Goal: Task Accomplishment & Management: Manage account settings

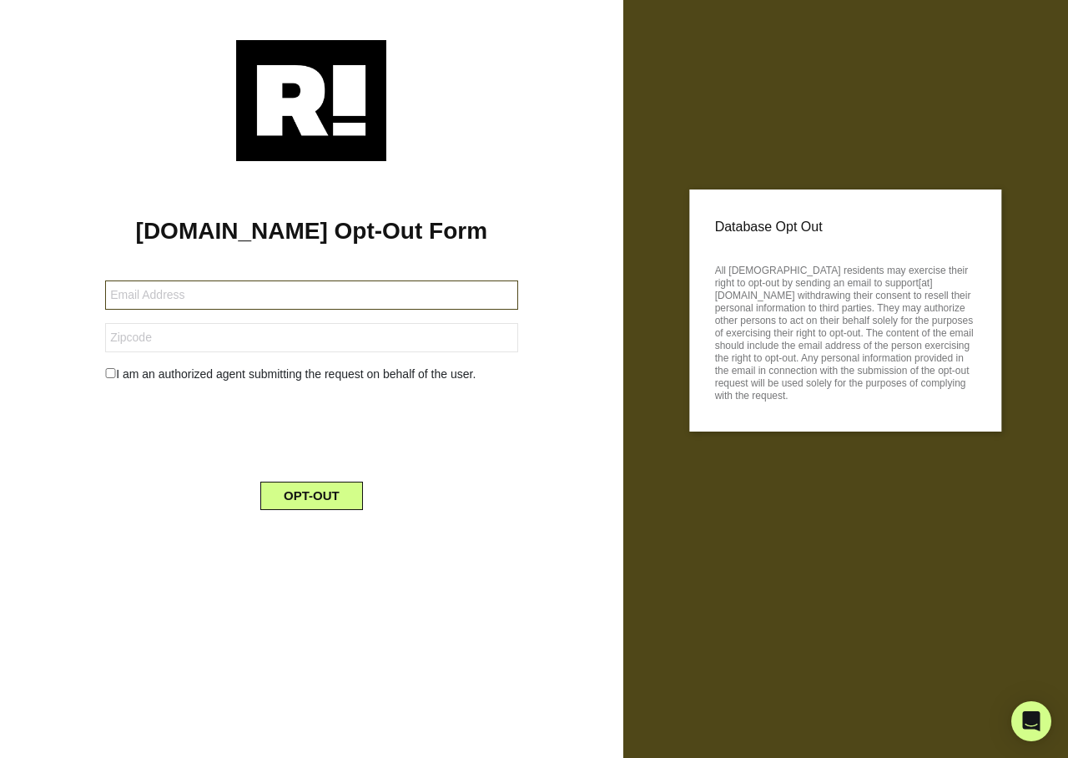
type input "[EMAIL_ADDRESS][DOMAIN_NAME]"
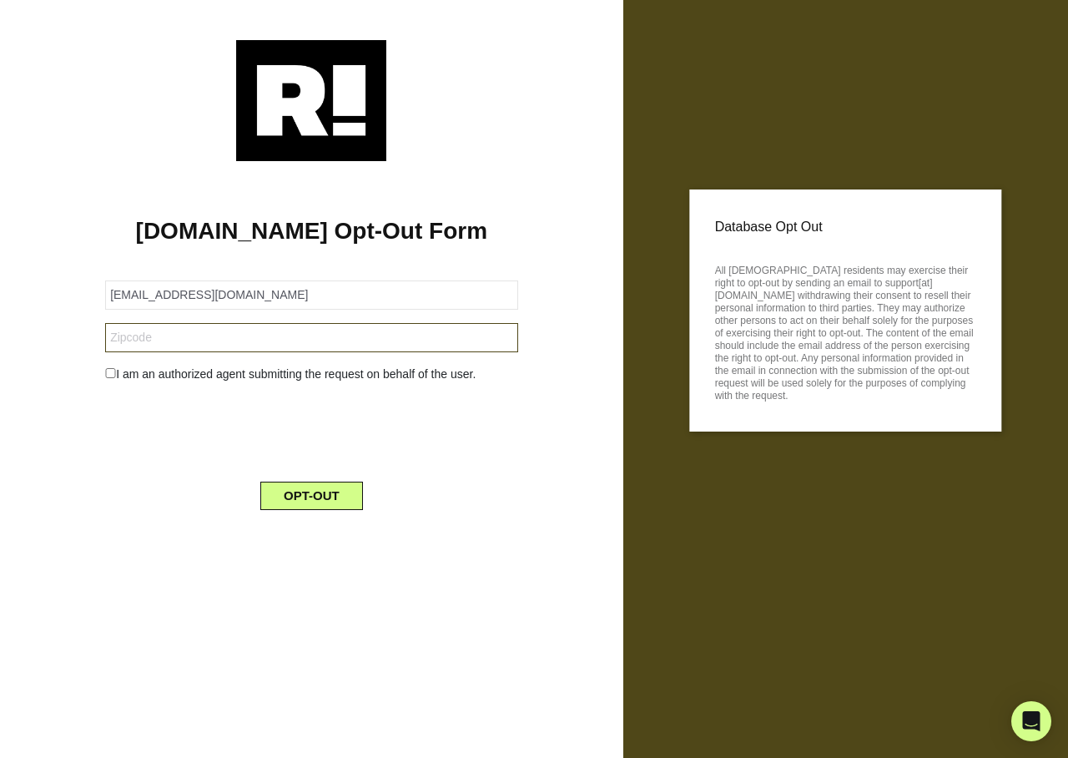
type input "46901"
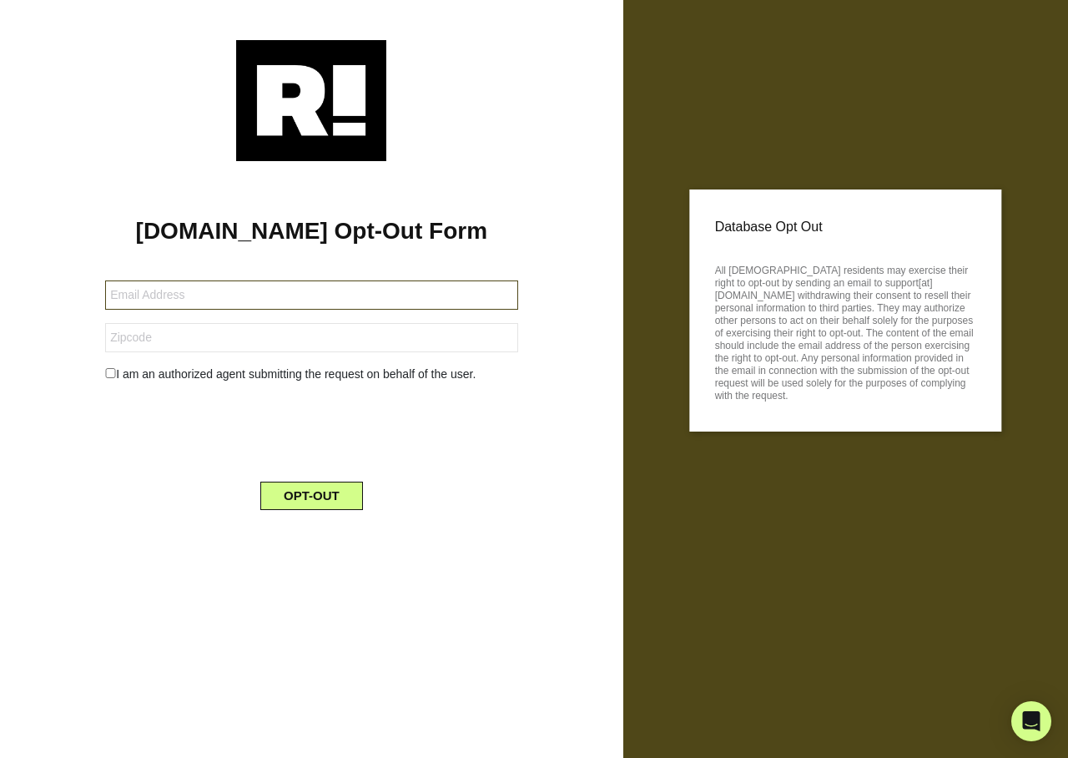
type input "[EMAIL_ADDRESS][DOMAIN_NAME]"
type input "95531"
